Goal: Task Accomplishment & Management: Use online tool/utility

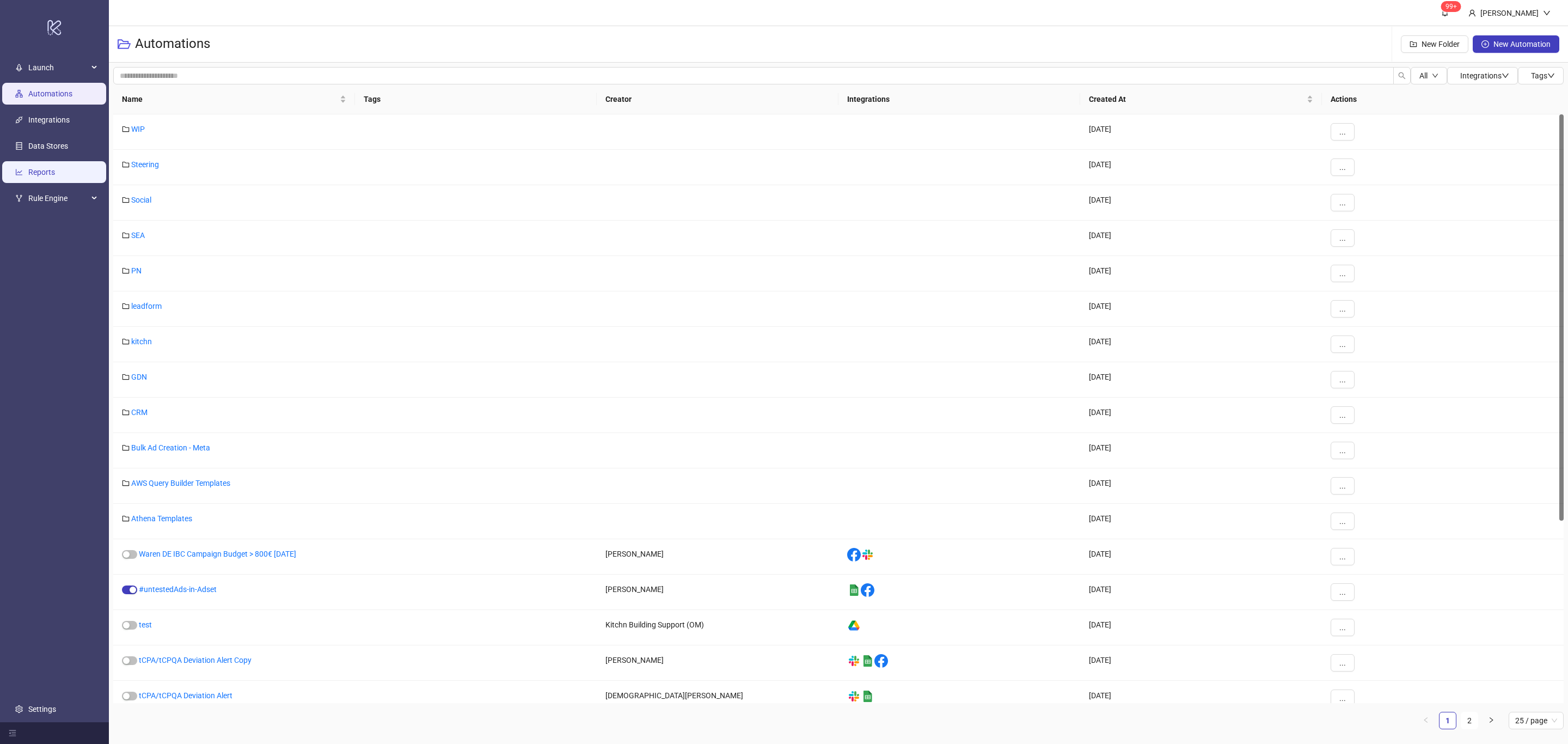
click at [55, 170] on link "Reports" at bounding box center [41, 172] width 27 height 9
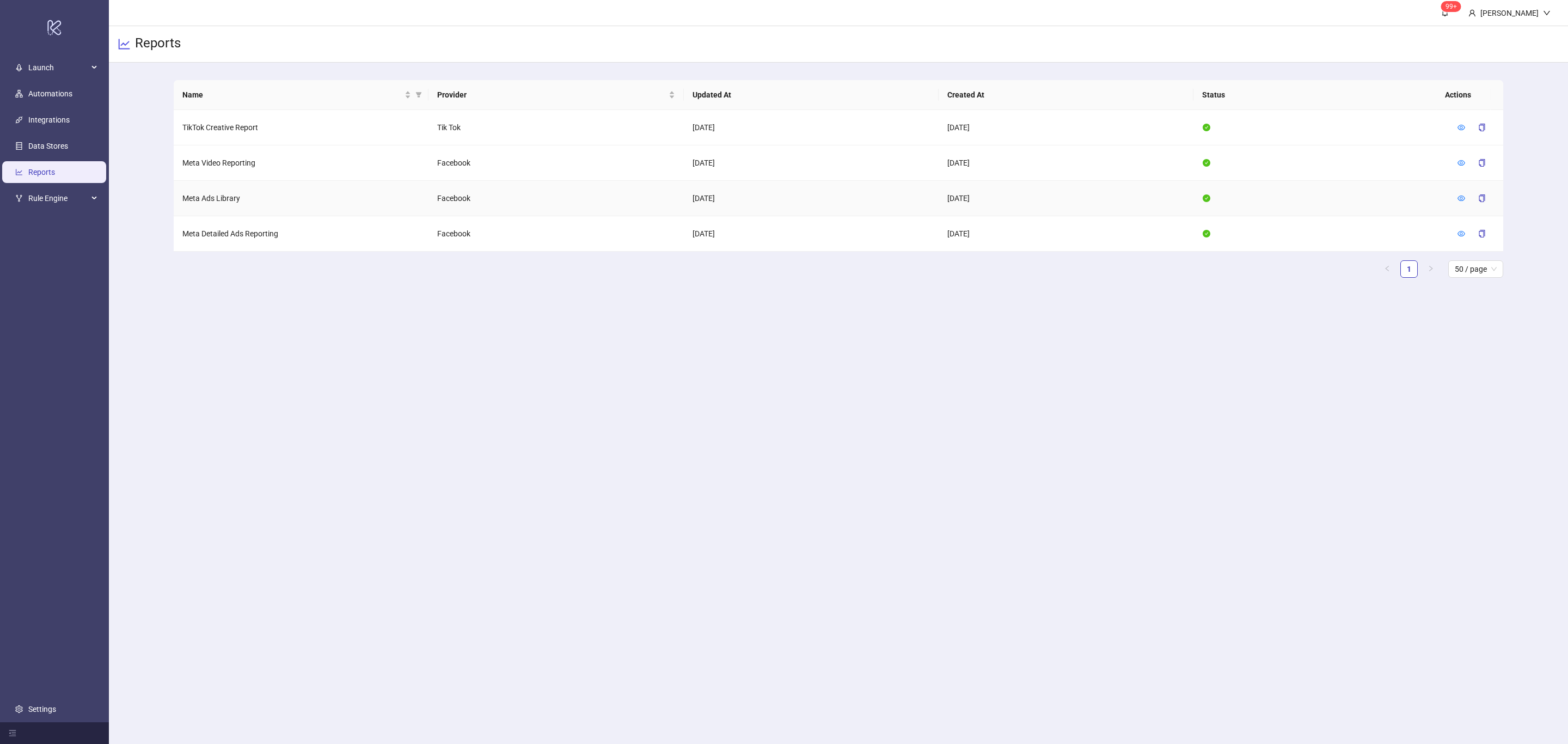
click at [1461, 197] on icon "eye" at bounding box center [1461, 198] width 8 height 8
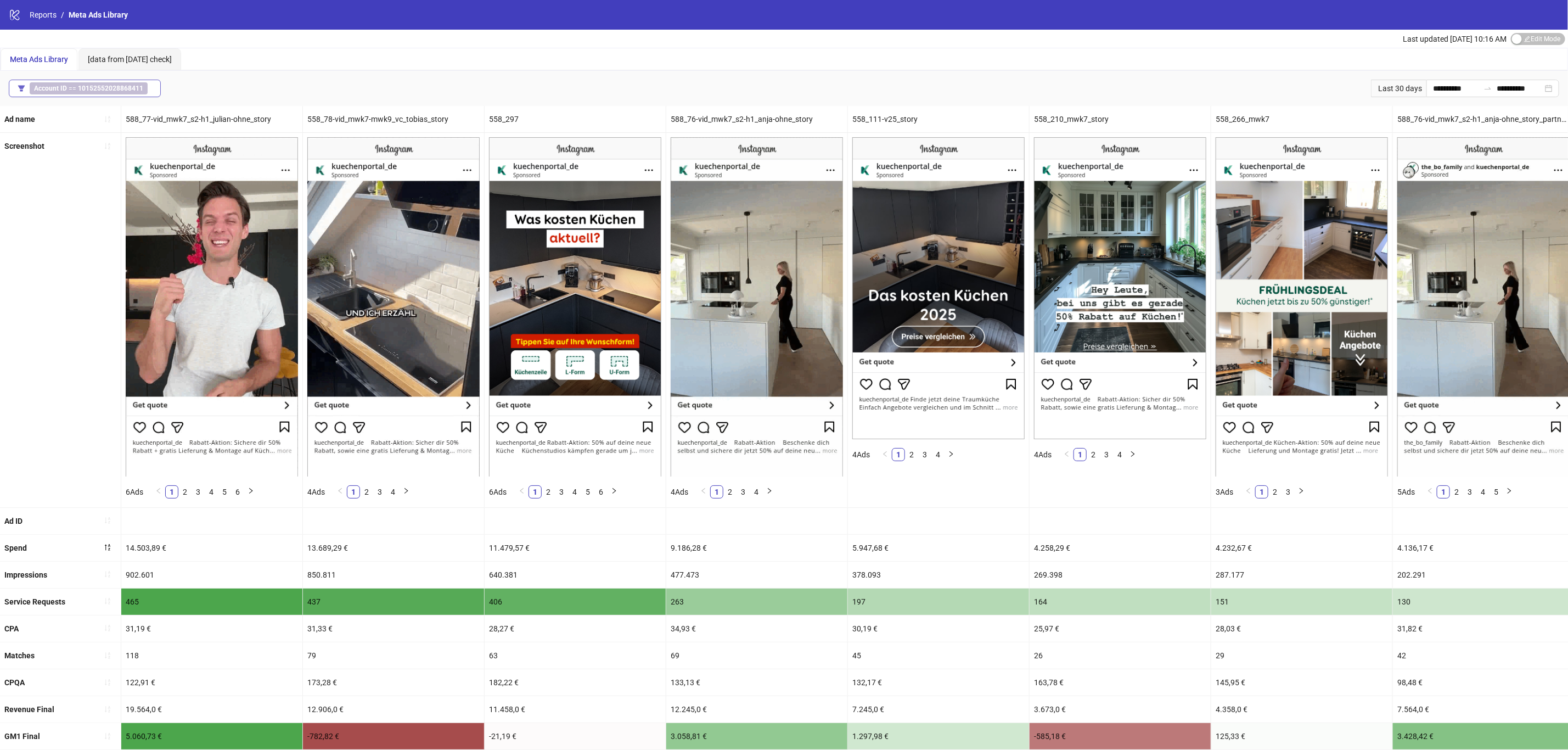
click at [112, 82] on span "Account ID == 10152552028868411" at bounding box center [88, 88] width 118 height 12
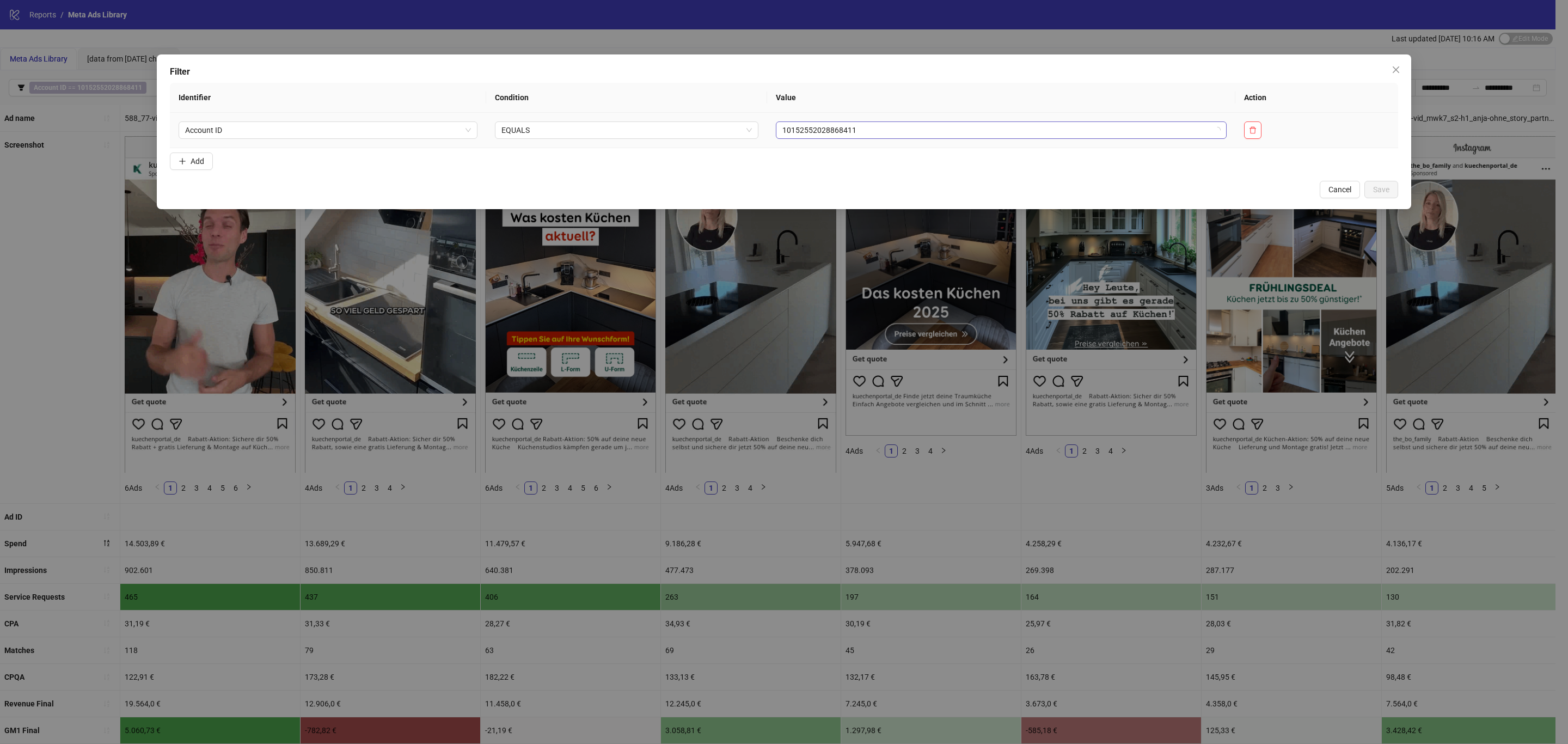
click at [977, 130] on span "10152552028868411" at bounding box center [1002, 130] width 438 height 16
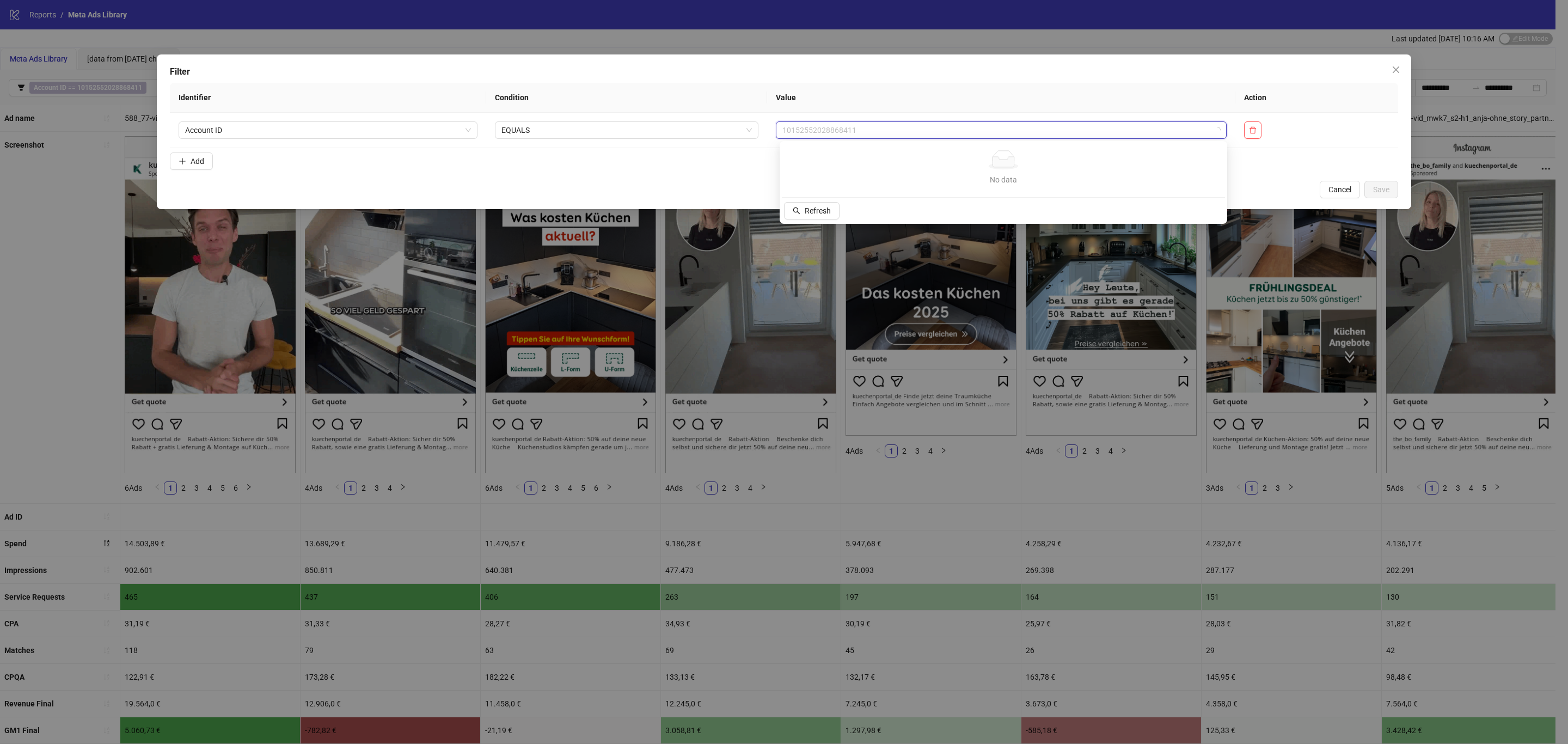
click at [629, 172] on form "Identifier Condition Value Action Account ID EQUALS 10152552028868411 Add" at bounding box center [784, 128] width 1228 height 92
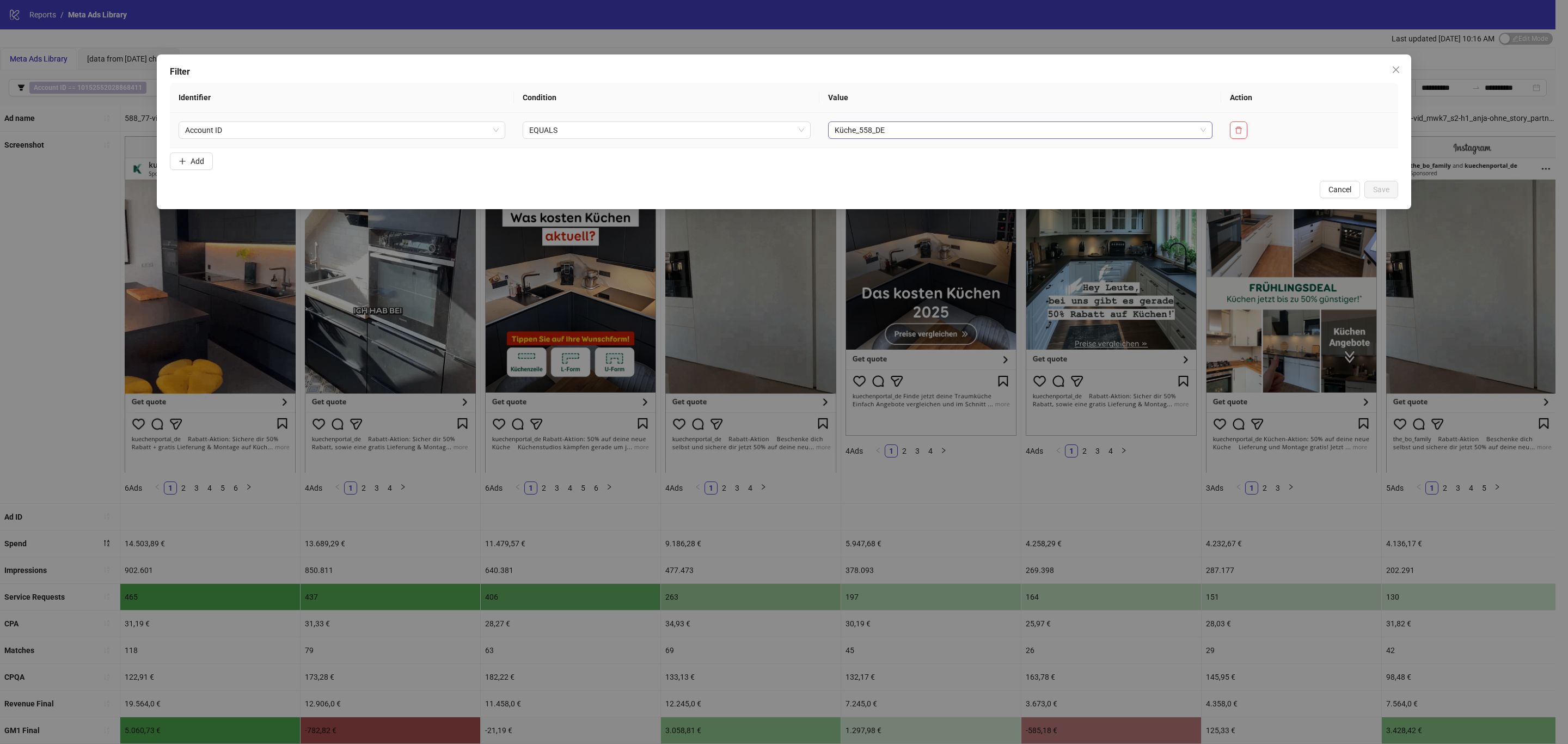
drag, startPoint x: 811, startPoint y: 123, endPoint x: 833, endPoint y: 130, distance: 23.1
click at [814, 124] on td "EQUALS" at bounding box center [667, 130] width 306 height 35
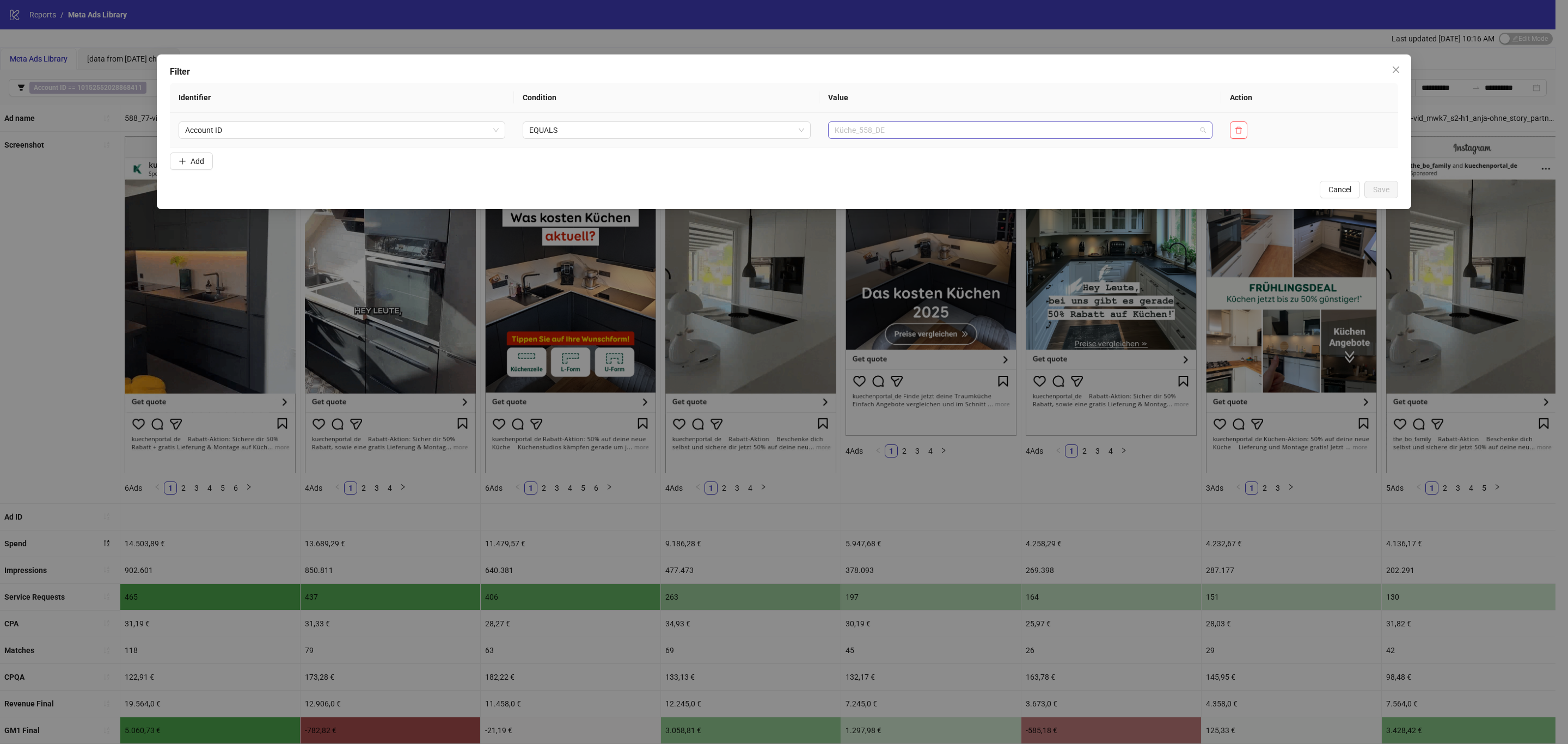
click at [933, 136] on span "Küche_558_DE" at bounding box center [1020, 130] width 372 height 16
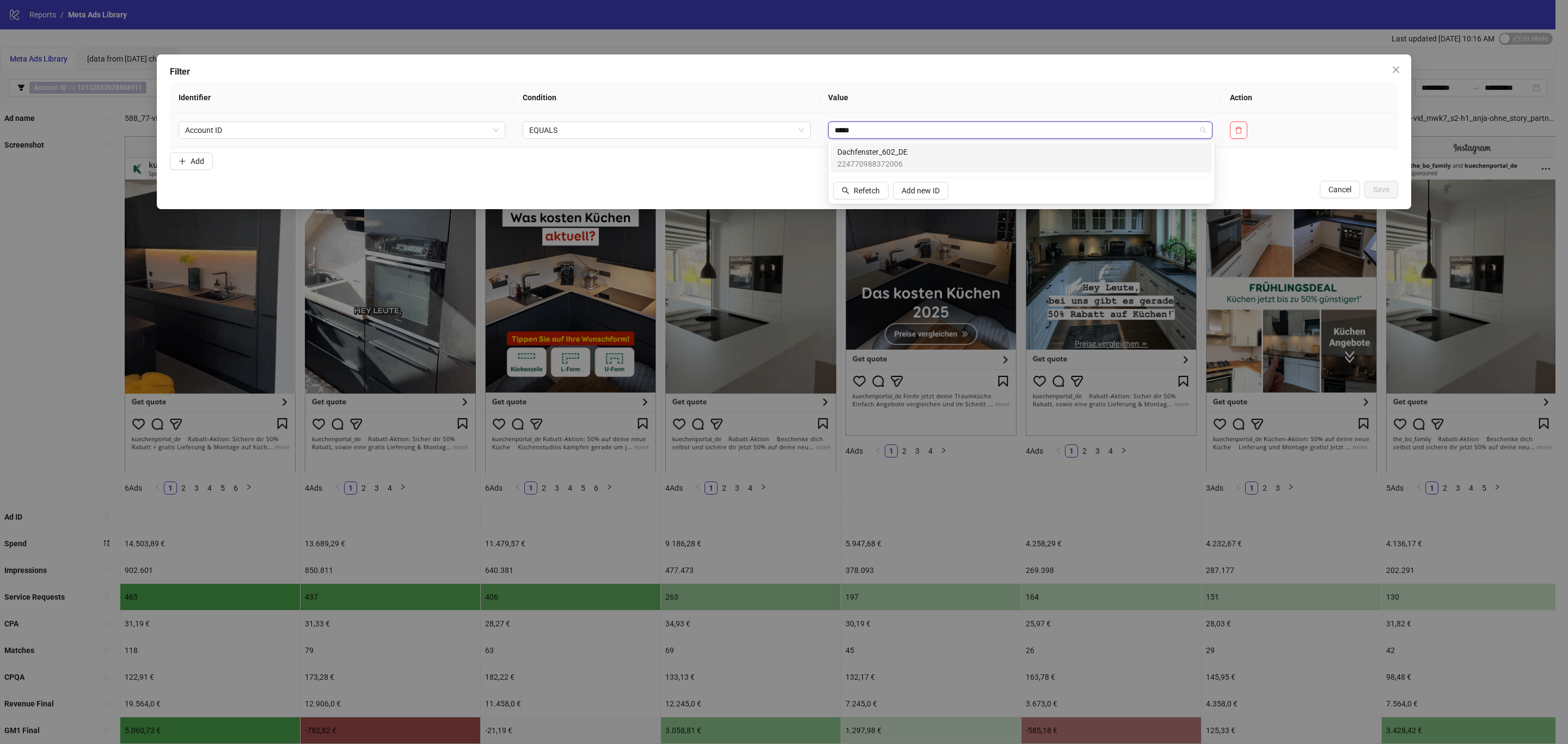
type input "******"
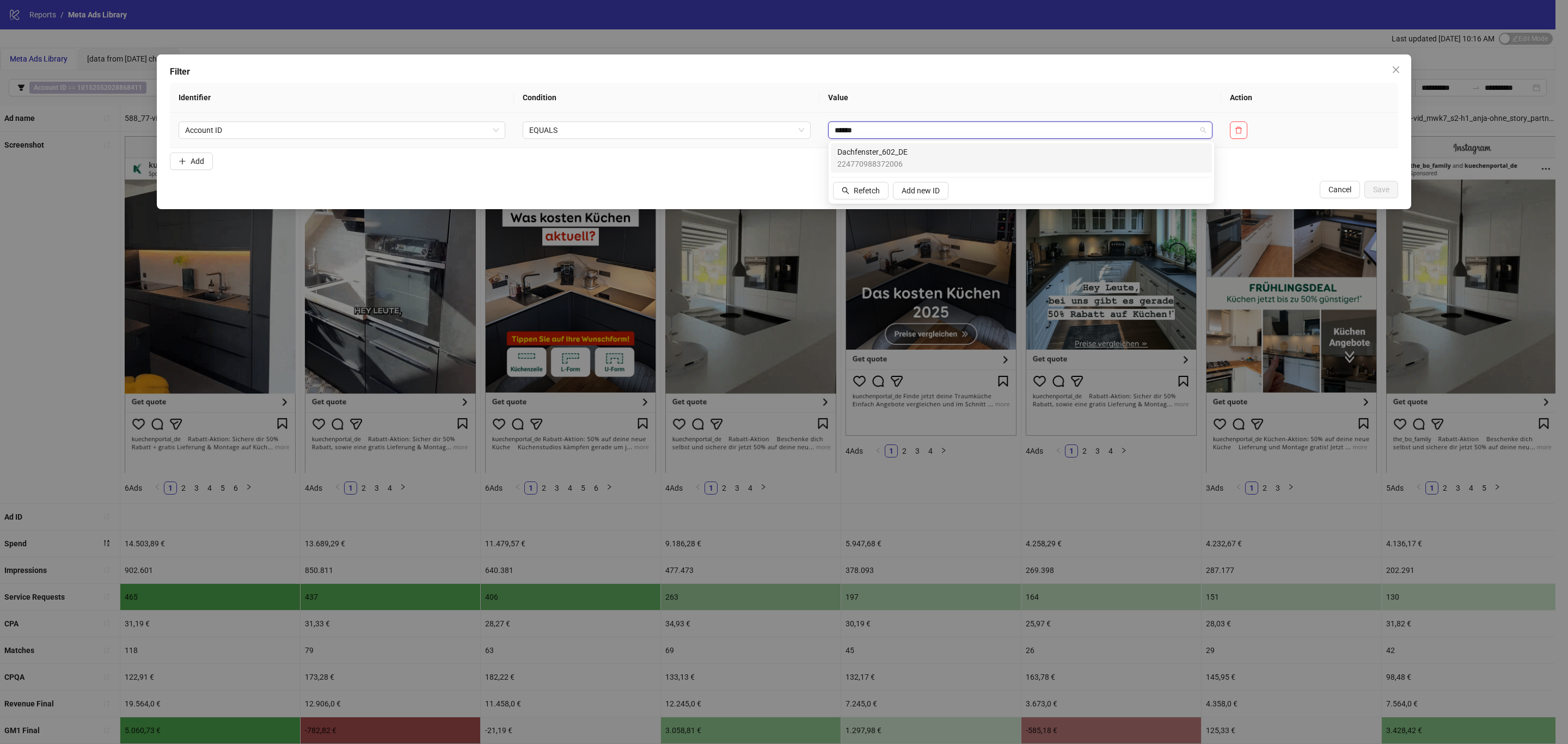
click at [918, 160] on div "Dachfenster_602_DE 224770988372006" at bounding box center [1021, 158] width 368 height 24
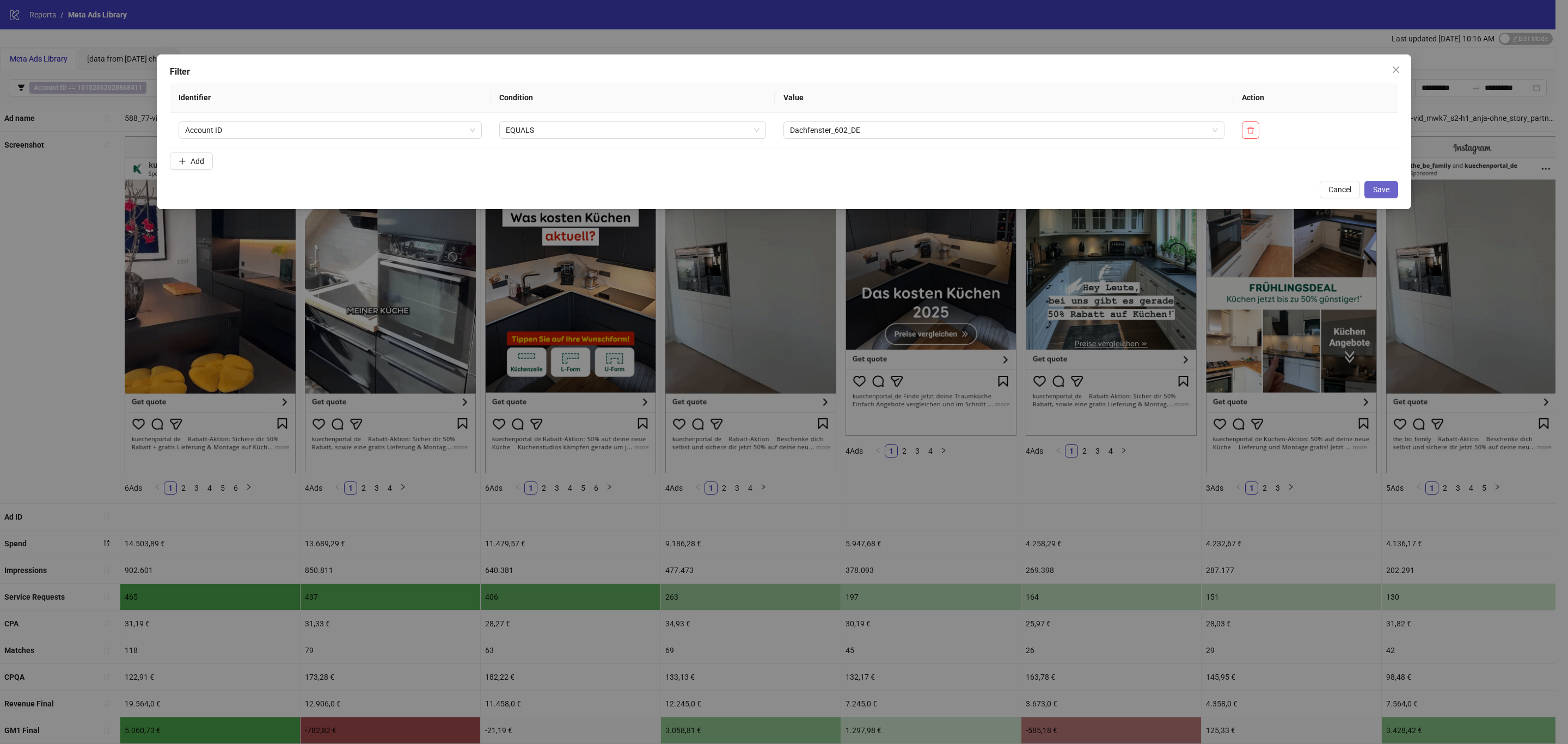
click at [1392, 189] on button "Save" at bounding box center [1381, 190] width 33 height 17
